Goal: Check status: Check status

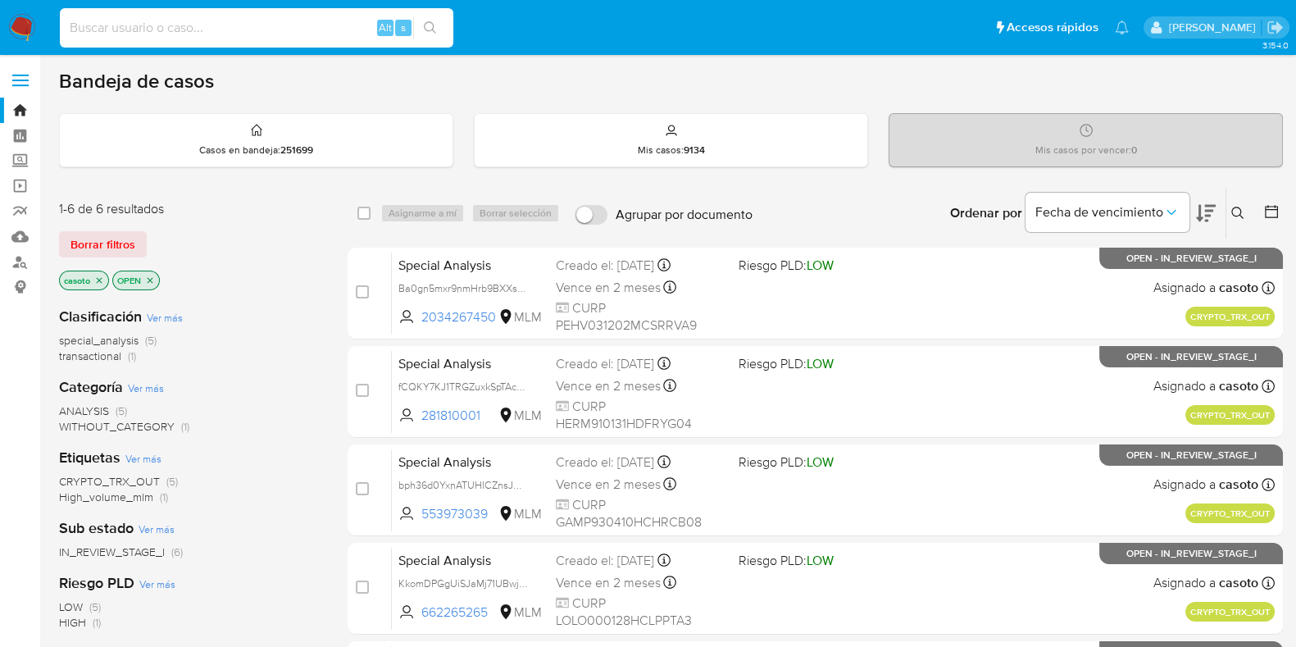
click at [218, 34] on input at bounding box center [256, 27] width 393 height 21
paste input "1878893224"
type input "1878893224"
click at [430, 33] on icon "search-icon" at bounding box center [430, 27] width 13 height 13
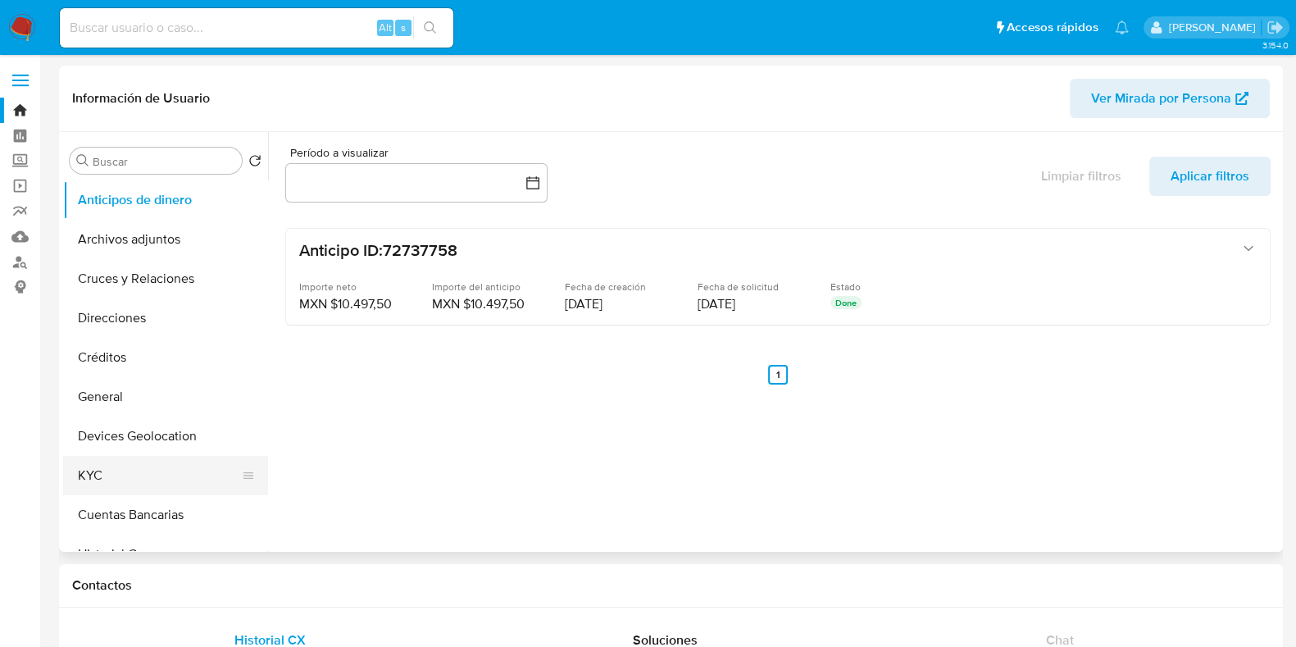
select select "10"
click at [105, 383] on button "General" at bounding box center [159, 396] width 192 height 39
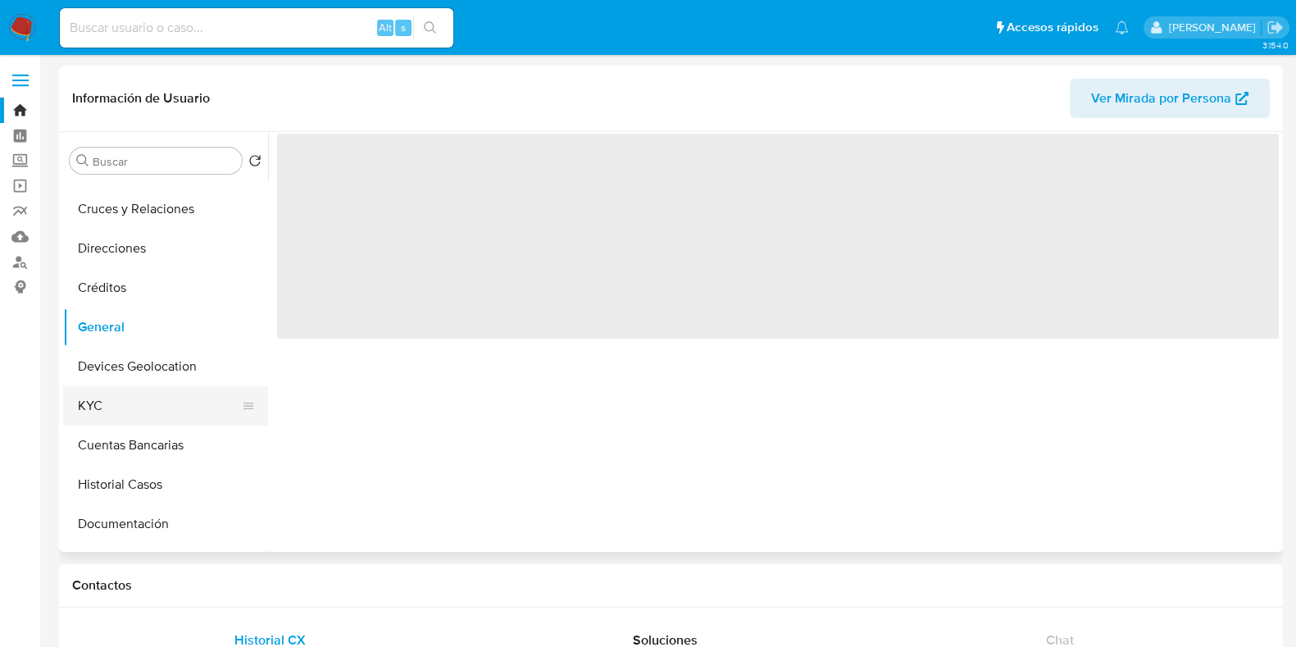
scroll to position [102, 0]
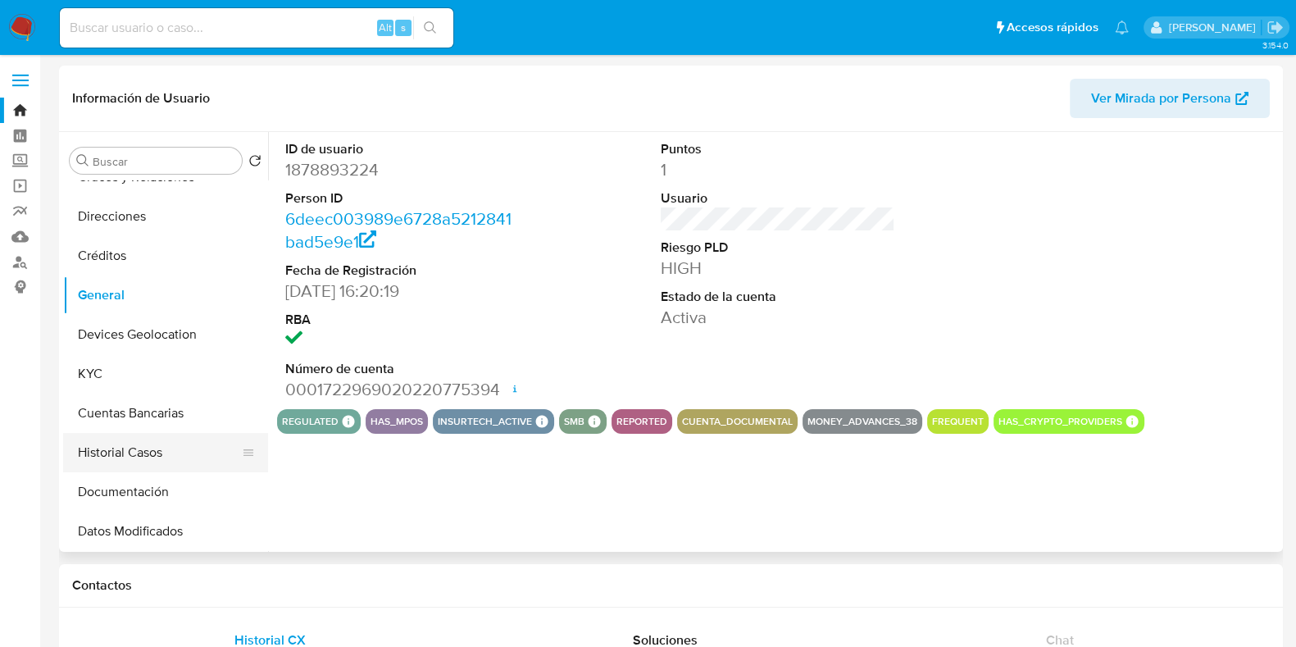
click at [146, 451] on button "Historial Casos" at bounding box center [159, 452] width 192 height 39
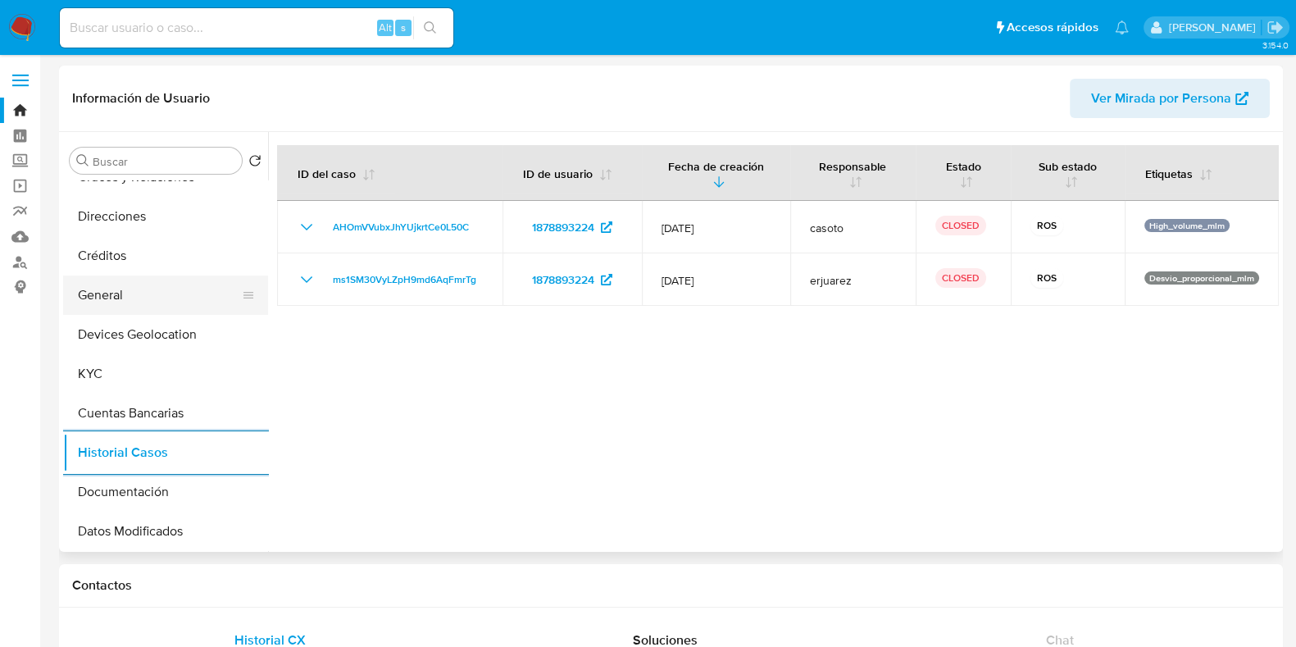
click at [148, 298] on button "General" at bounding box center [159, 294] width 192 height 39
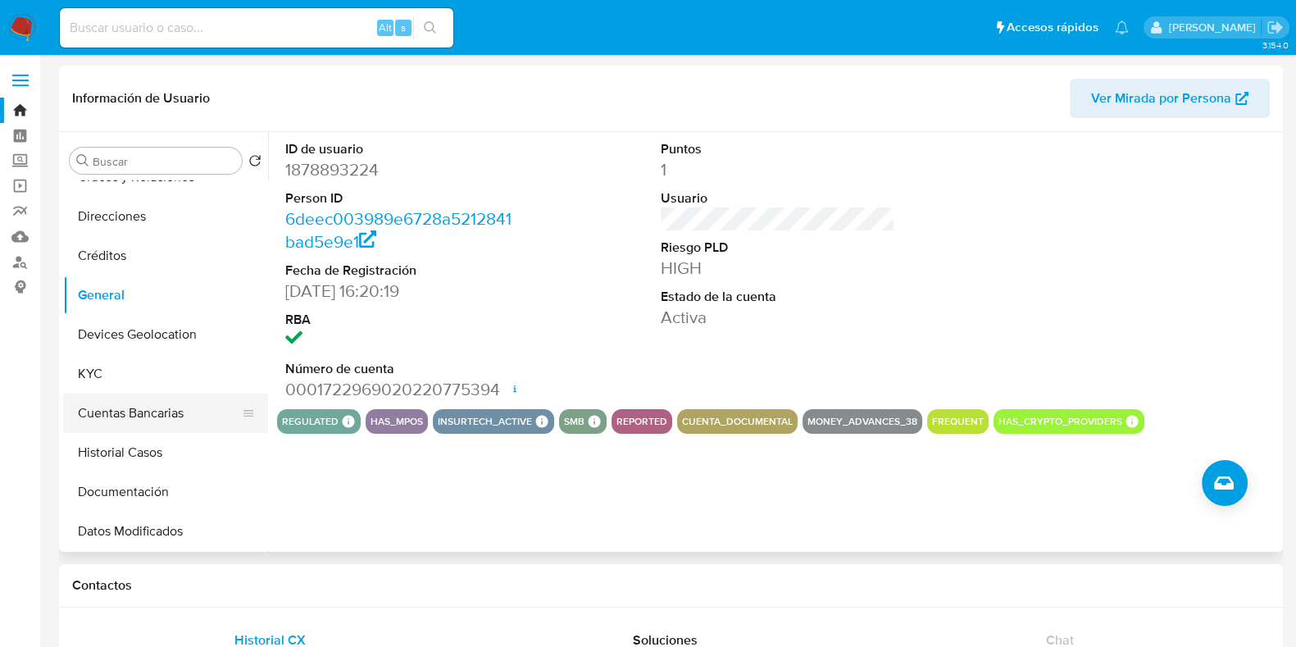
click at [101, 395] on button "Cuentas Bancarias" at bounding box center [159, 412] width 192 height 39
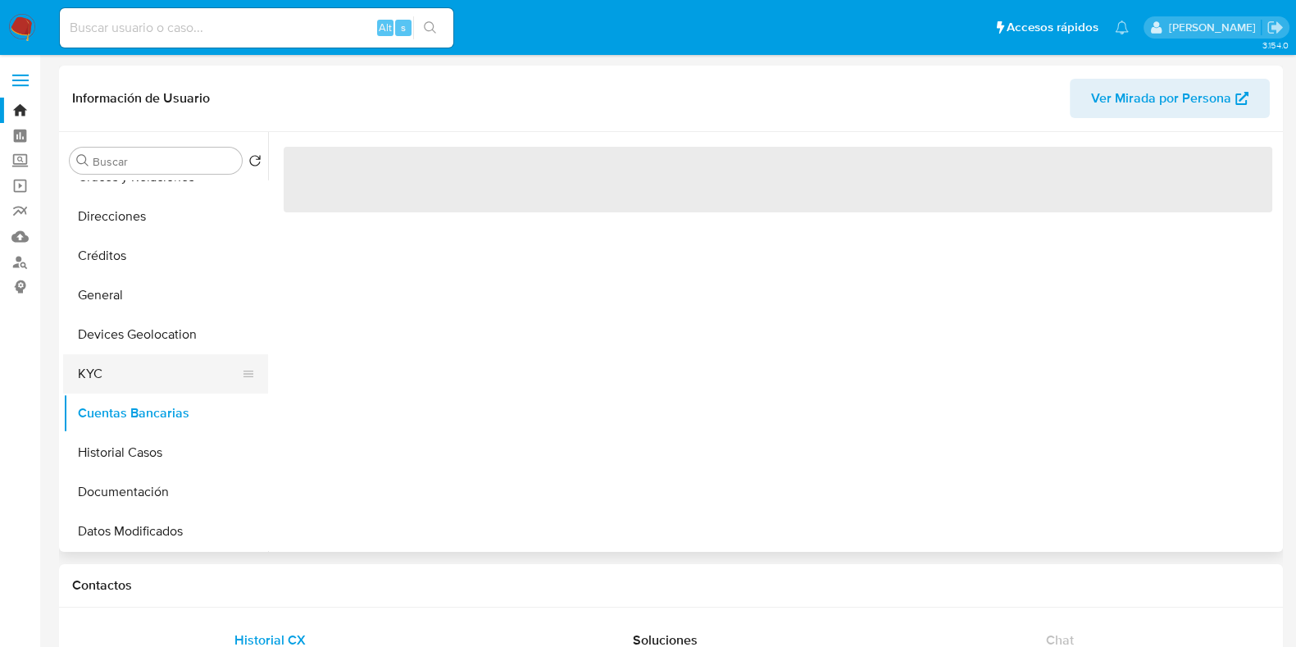
click at [111, 379] on button "KYC" at bounding box center [159, 373] width 192 height 39
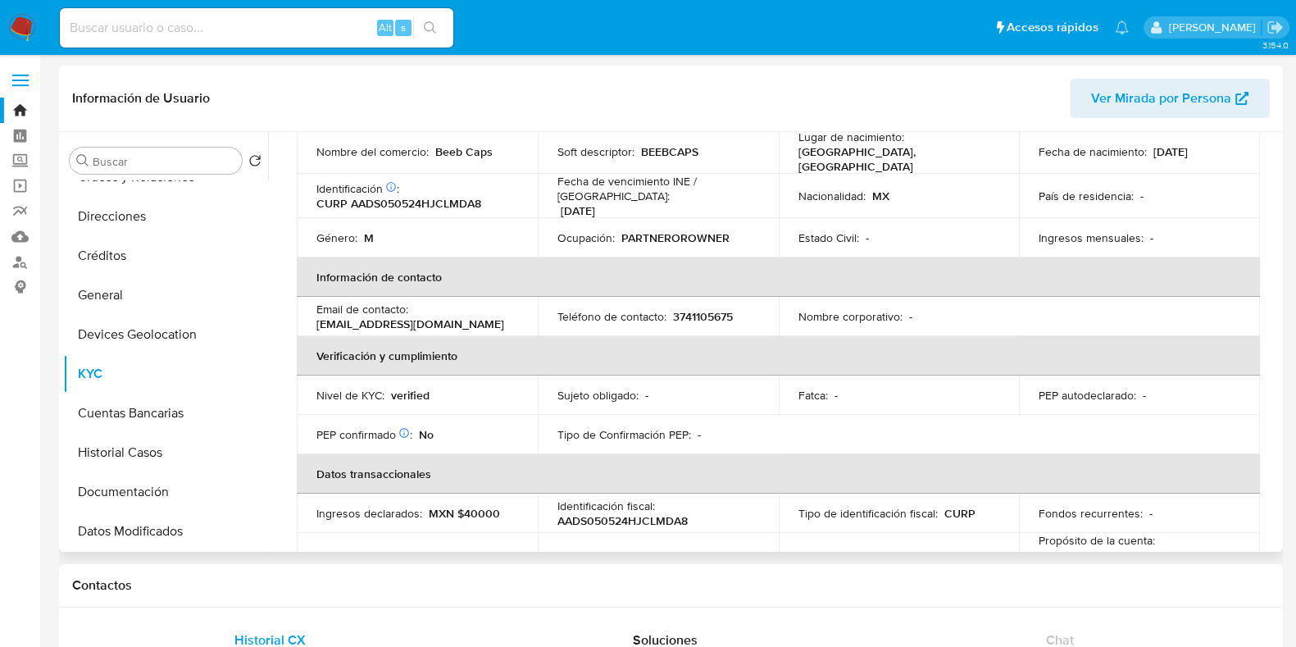
scroll to position [97, 0]
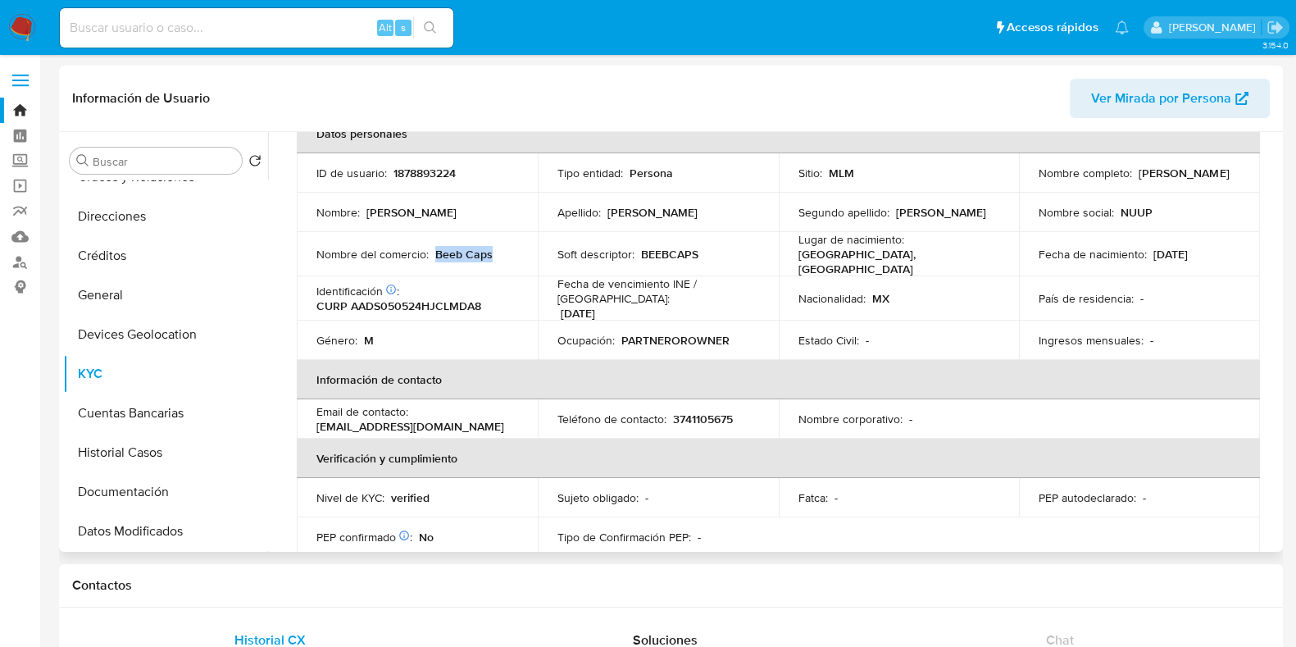
drag, startPoint x: 498, startPoint y: 252, endPoint x: 516, endPoint y: 232, distance: 26.7
click at [434, 254] on div "Nombre del comercio : Beeb Caps" at bounding box center [417, 254] width 202 height 15
copy p "Beeb Caps"
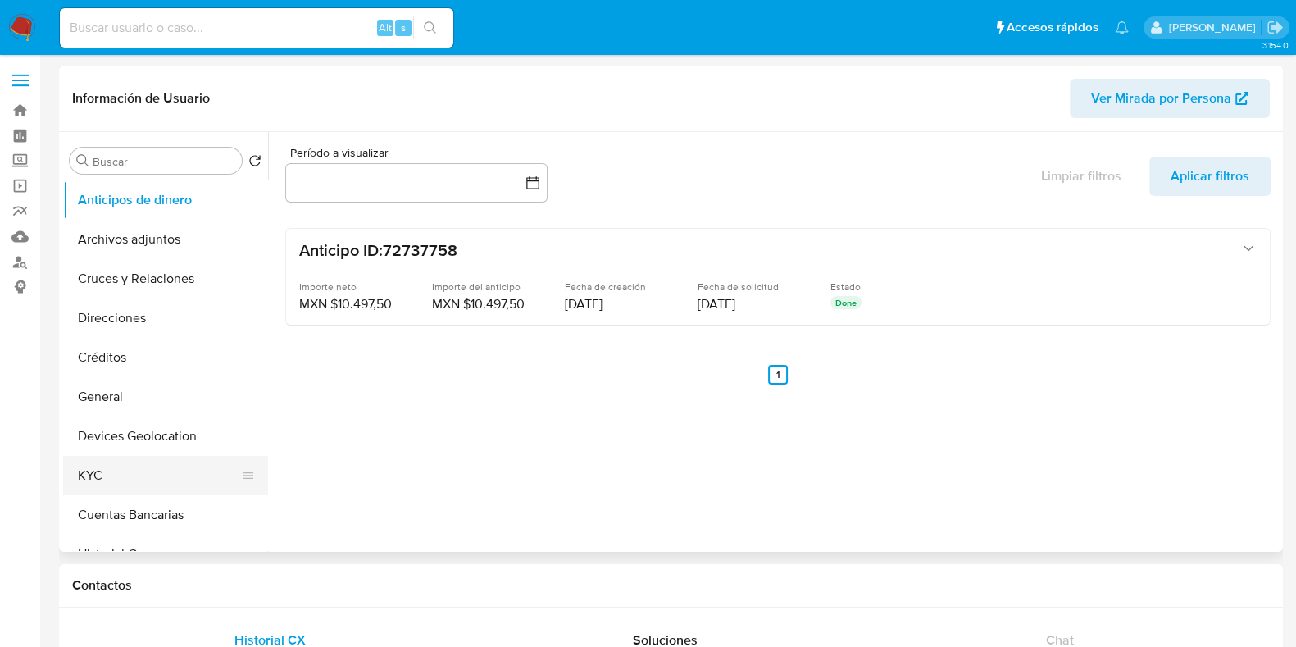
select select "10"
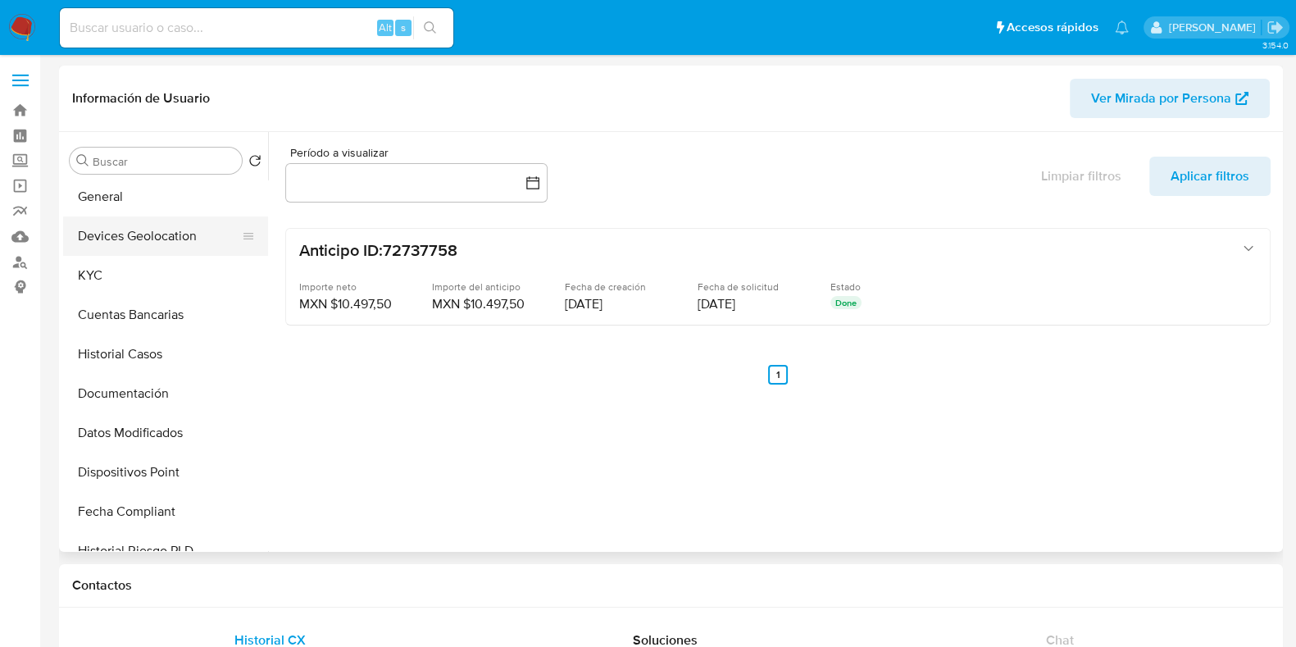
scroll to position [204, 0]
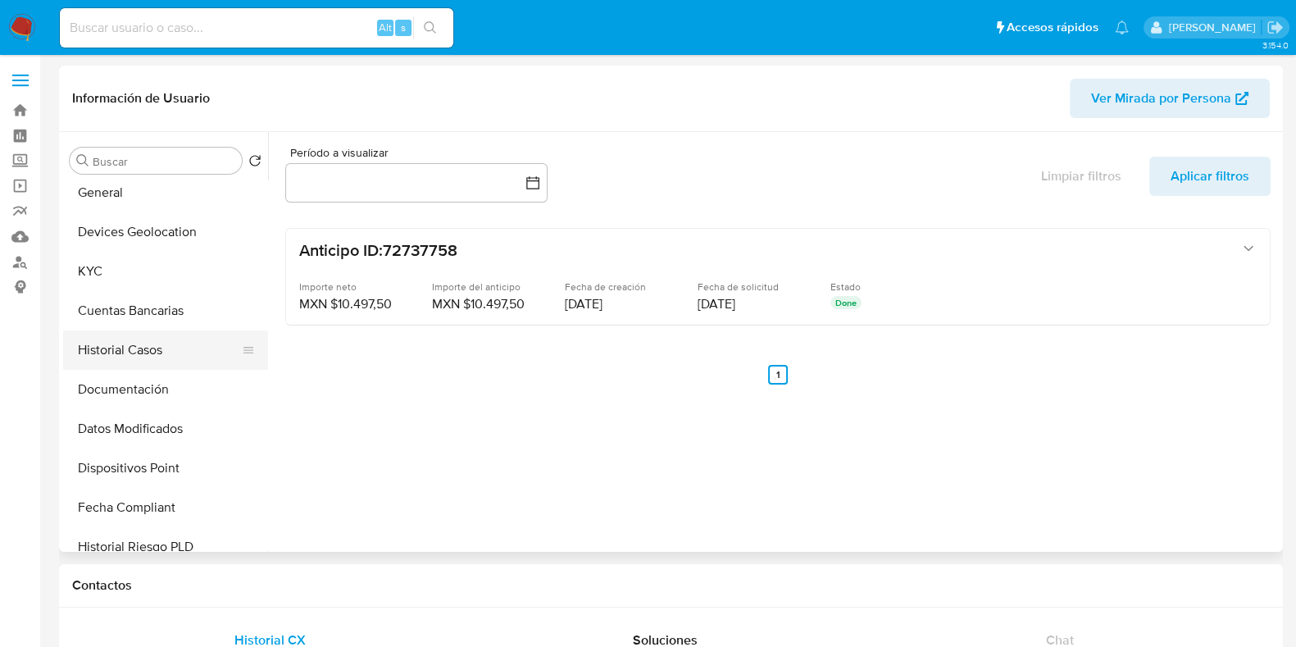
click at [127, 360] on button "Historial Casos" at bounding box center [159, 349] width 192 height 39
